Goal: Information Seeking & Learning: Learn about a topic

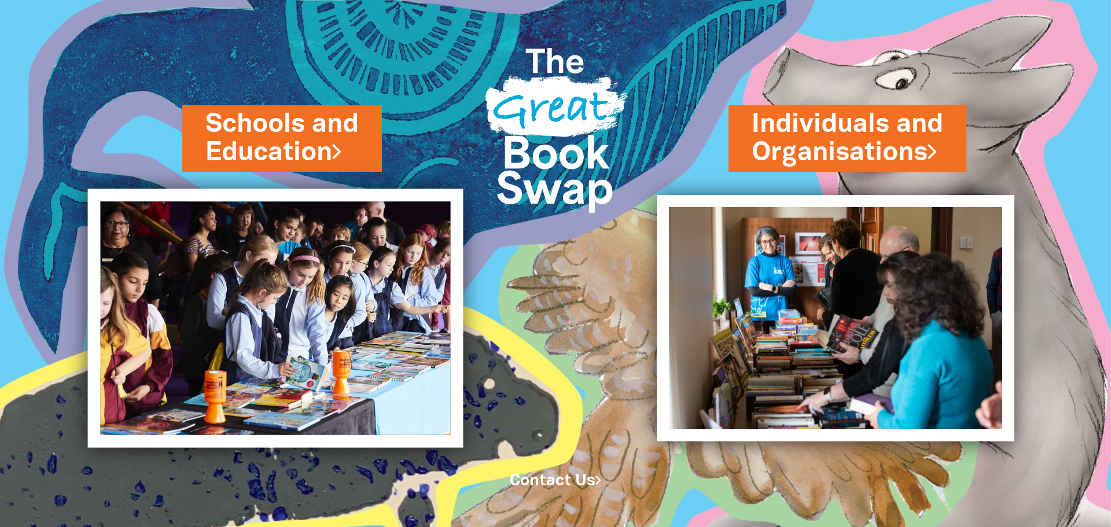
click at [321, 256] on img at bounding box center [276, 318] width 376 height 259
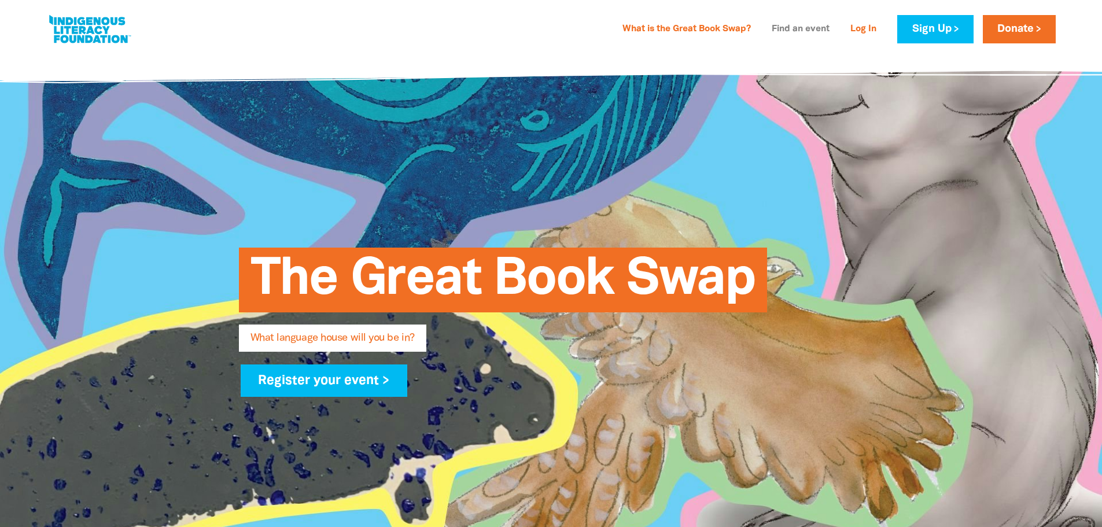
click at [799, 35] on link "Find an event" at bounding box center [801, 29] width 72 height 19
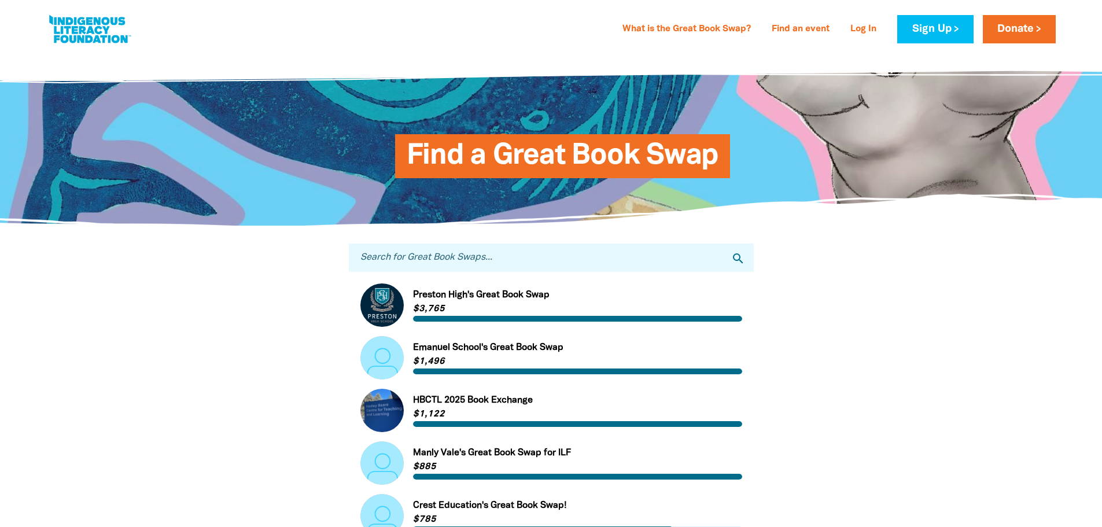
click at [586, 251] on input "Search for Great Book Swaps..." at bounding box center [551, 258] width 405 height 28
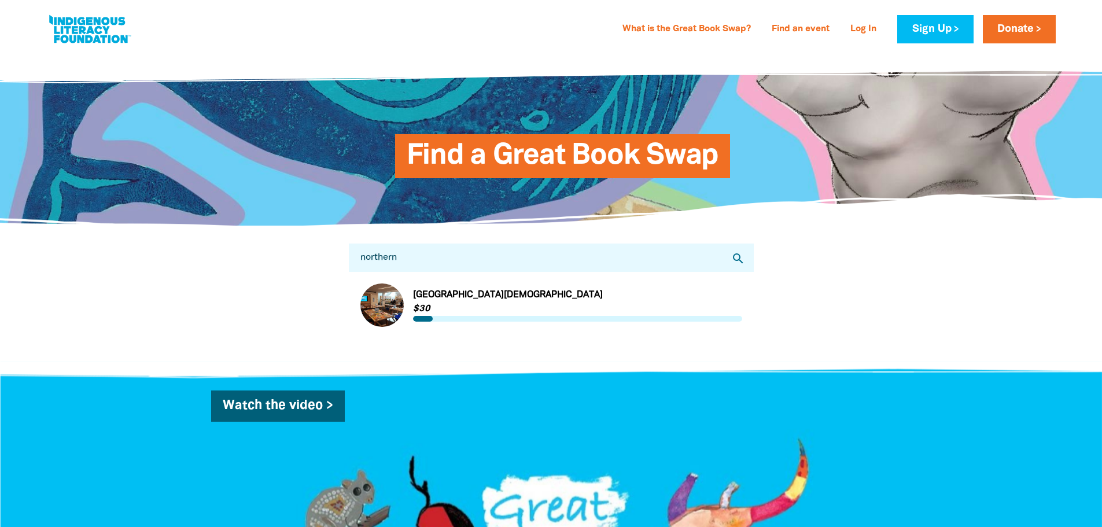
type input "northern"
click at [474, 296] on link "Link to [GEOGRAPHIC_DATA][DEMOGRAPHIC_DATA]" at bounding box center [552, 305] width 382 height 43
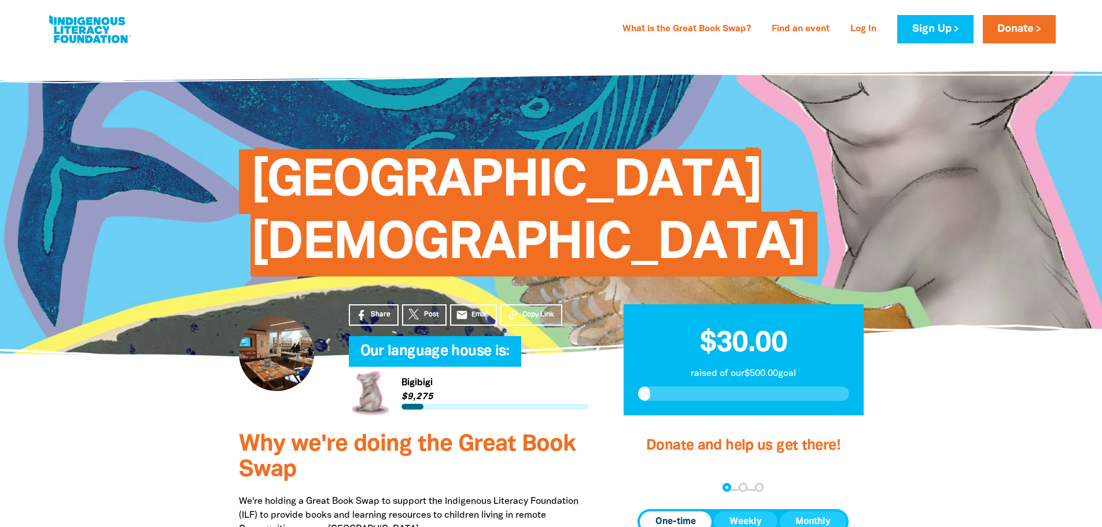
scroll to position [116, 0]
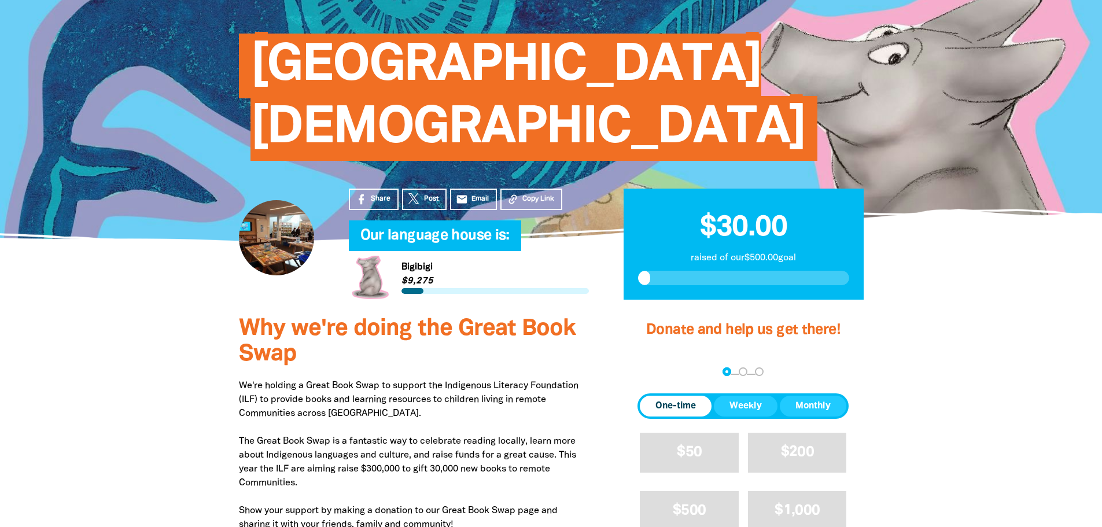
click at [430, 286] on link "Link to [GEOGRAPHIC_DATA]" at bounding box center [469, 277] width 240 height 43
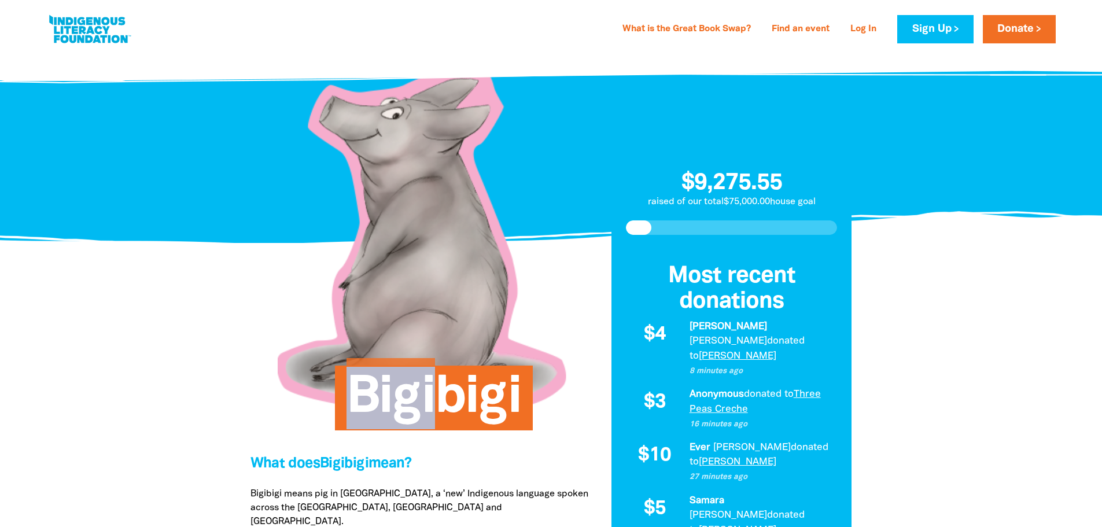
drag, startPoint x: 440, startPoint y: 375, endPoint x: 366, endPoint y: 351, distance: 78.0
click at [598, 383] on h1 "Bigibigi" at bounding box center [434, 398] width 344 height 62
